Goal: Task Accomplishment & Management: Manage account settings

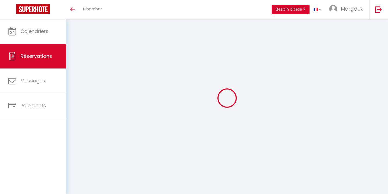
select select
checkbox input "false"
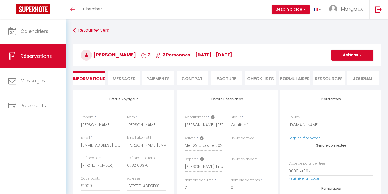
select select
checkbox input "false"
type textarea "Reservation has a cancellation grace period. Do not charge if cancelled before …"
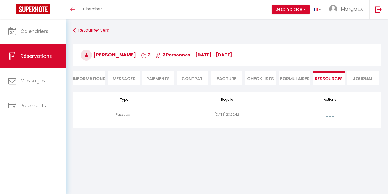
click at [327, 116] on button "button" at bounding box center [329, 116] width 15 height 9
click at [319, 125] on link "Voir le document" at bounding box center [315, 128] width 41 height 9
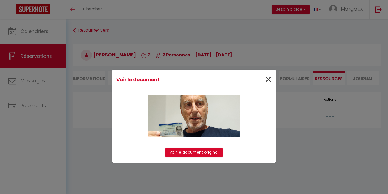
click at [268, 77] on span "×" at bounding box center [268, 79] width 7 height 16
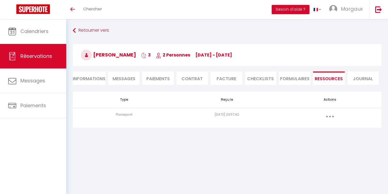
click at [96, 77] on li "Informations" at bounding box center [89, 77] width 33 height 13
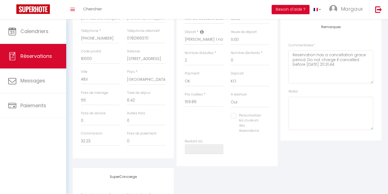
scroll to position [133, 0]
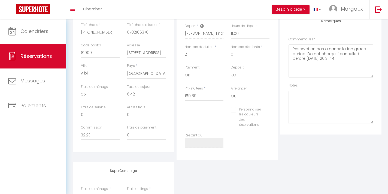
click at [235, 108] on input "Personnaliser les couleurs des réservations" at bounding box center [247, 109] width 32 height 5
checkbox input "true"
click at [269, 114] on span at bounding box center [270, 116] width 4 height 4
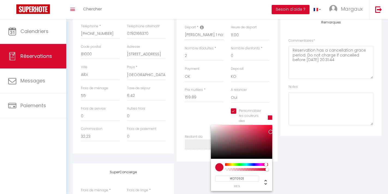
scroll to position [169, 0]
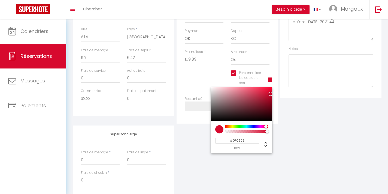
click at [246, 137] on input "#D7092E" at bounding box center [237, 140] width 44 height 6
drag, startPoint x: 246, startPoint y: 141, endPoint x: 221, endPoint y: 138, distance: 24.7
click at [221, 138] on input "#D7092E" at bounding box center [237, 140] width 44 height 6
type input "#C000CD"
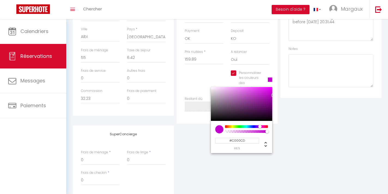
click at [301, 146] on div "SuperConcierge Frais de ménage * 0 Frais de linge * 0 Frais de checkin * 0" at bounding box center [226, 161] width 311 height 72
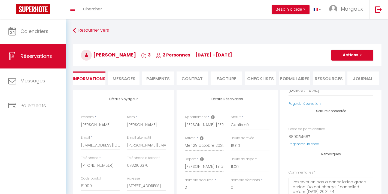
scroll to position [0, 0]
click at [351, 54] on button "Actions" at bounding box center [352, 55] width 42 height 11
click at [341, 68] on link "Enregistrer" at bounding box center [346, 66] width 43 height 7
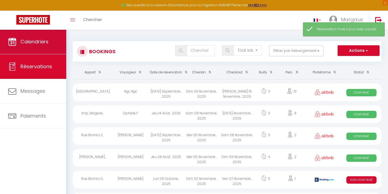
click at [44, 35] on link "Calendriers" at bounding box center [33, 41] width 66 height 24
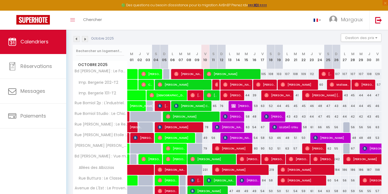
scroll to position [57, 0]
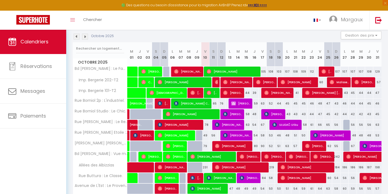
click at [214, 124] on div at bounding box center [216, 124] width 8 height 10
click at [220, 125] on span "[PERSON_NAME]" at bounding box center [228, 124] width 27 height 10
select select "OK"
select select "KO"
select select "0"
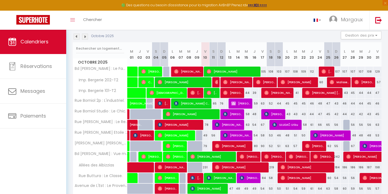
select select "1"
select select
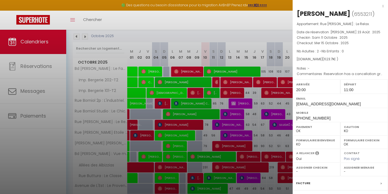
click at [382, 7] on div "x" at bounding box center [337, 6] width 91 height 7
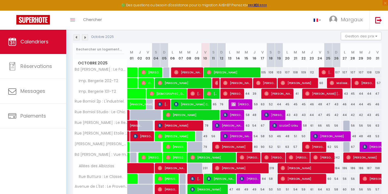
scroll to position [57, 0]
click at [208, 179] on img at bounding box center [209, 178] width 4 height 4
select select "OK"
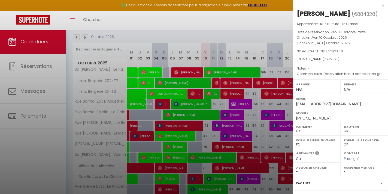
scroll to position [0, 0]
drag, startPoint x: 295, startPoint y: 102, endPoint x: 358, endPoint y: 105, distance: 62.7
click at [358, 105] on div "Email [EMAIL_ADDRESS][DOMAIN_NAME]" at bounding box center [339, 100] width 95 height 14
copy span "[EMAIL_ADDRESS][DOMAIN_NAME]"
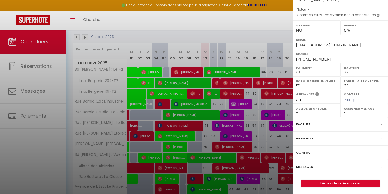
scroll to position [59, 0]
click at [315, 184] on link "Détails de la réservation" at bounding box center [340, 183] width 78 height 7
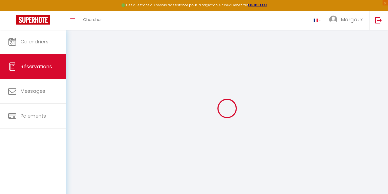
select select
checkbox input "true"
select select
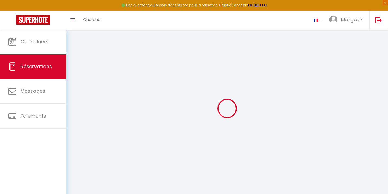
checkbox input "true"
type textarea "Reservation has a cancellation grace period. Do not charge if cancelled before …"
type input "45"
type input "4.28"
select select
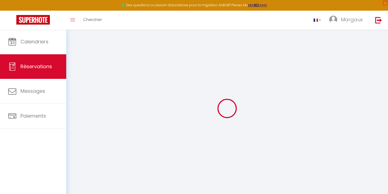
select select
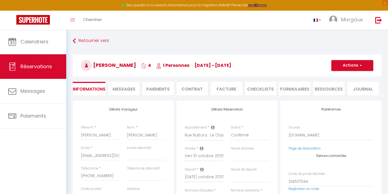
checkbox input "true"
select select
click at [130, 93] on li "Messages" at bounding box center [123, 88] width 31 height 13
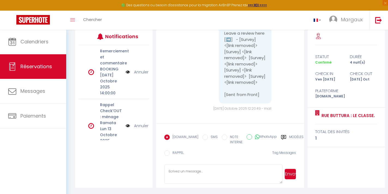
scroll to position [1555, 0]
click at [281, 137] on div "Modèles" at bounding box center [292, 140] width 23 height 13
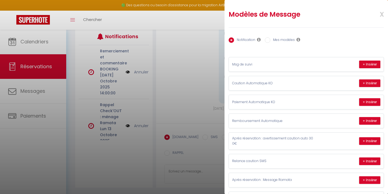
click at [270, 40] on input "Mes modèles" at bounding box center [267, 39] width 5 height 5
radio input "true"
radio input "false"
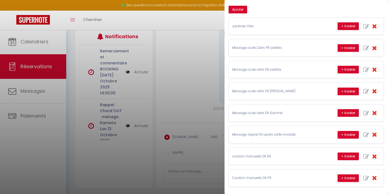
scroll to position [47, 0]
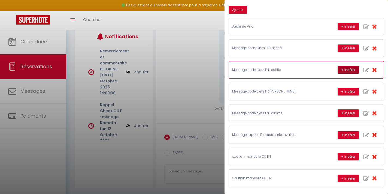
click at [349, 71] on button "+ Insérer" at bounding box center [347, 70] width 21 height 8
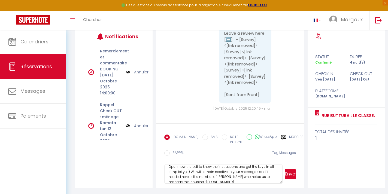
scroll to position [82, 0]
drag, startPoint x: 258, startPoint y: 168, endPoint x: 235, endPoint y: 177, distance: 24.8
click at [235, 177] on textarea "It's just to send you all informations about your reservation: 🗺 Address : [STR…" at bounding box center [223, 173] width 118 height 19
type textarea "It's just to send you all informations about your reservation: 🗺 Address : [STR…"
click at [296, 175] on button "Envoyer" at bounding box center [289, 173] width 11 height 10
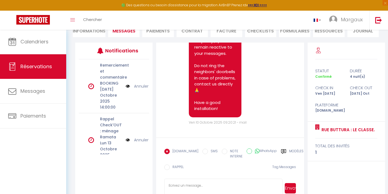
scroll to position [1878, 0]
